Goal: Information Seeking & Learning: Learn about a topic

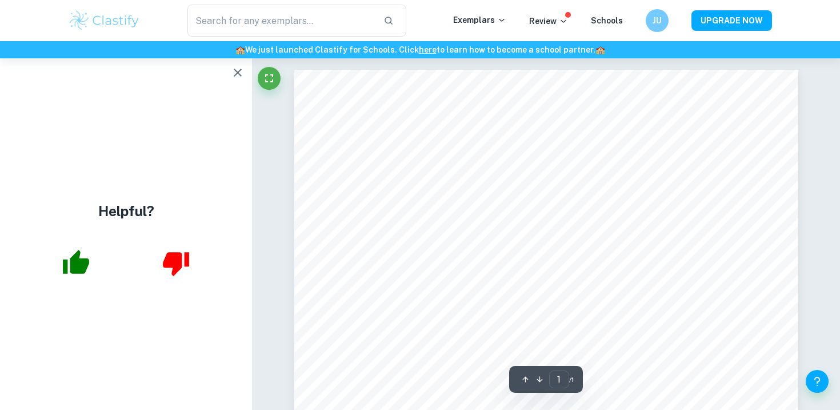
click at [235, 72] on icon "button" at bounding box center [238, 73] width 14 height 14
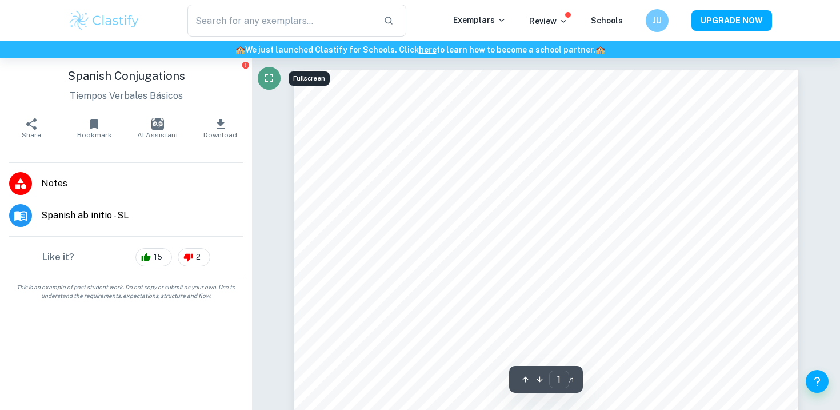
click at [260, 79] on button "Fullscreen" at bounding box center [269, 78] width 23 height 23
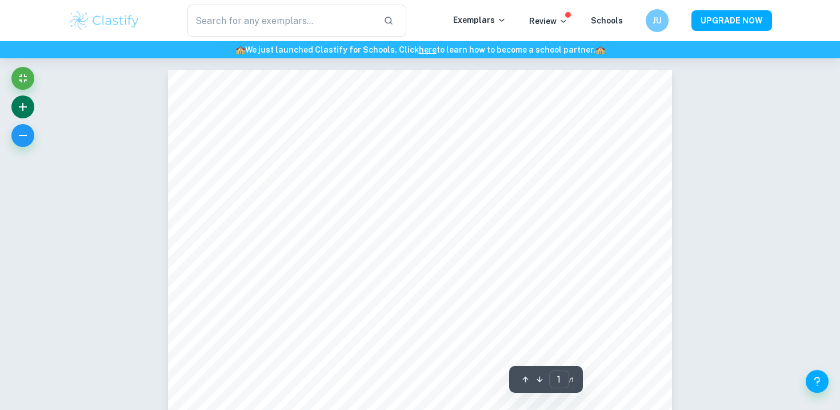
click at [25, 106] on icon "button" at bounding box center [23, 107] width 14 height 14
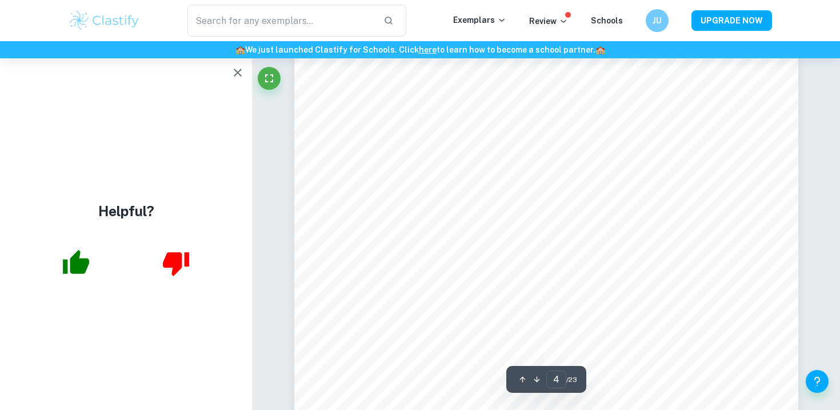
scroll to position [2436, 0]
type input "3"
